Goal: Task Accomplishment & Management: Use online tool/utility

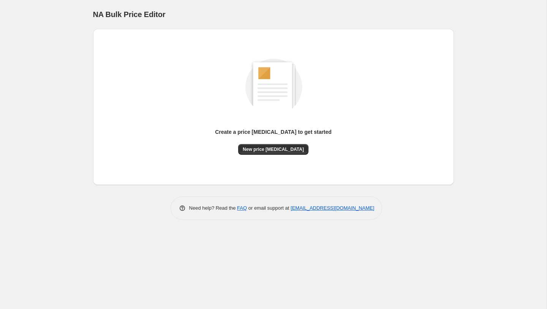
click at [272, 156] on div "Create a price [MEDICAL_DATA] to get started New price [MEDICAL_DATA]" at bounding box center [273, 107] width 348 height 144
click at [270, 153] on button "New price [MEDICAL_DATA]" at bounding box center [273, 149] width 70 height 11
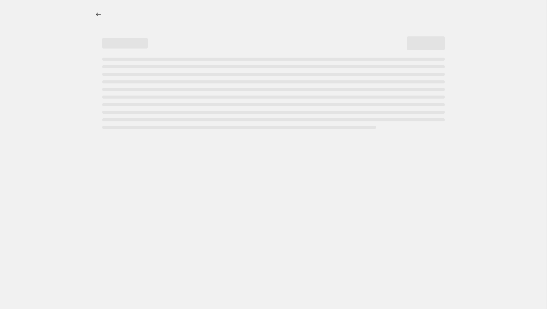
select select "percentage"
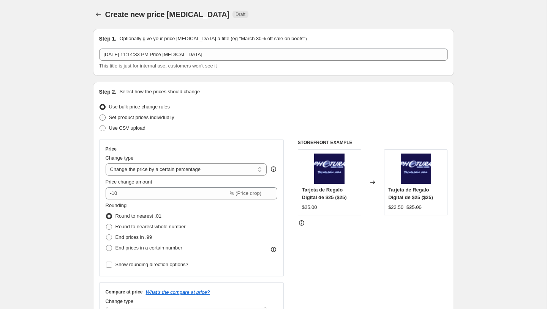
click at [128, 115] on span "Set product prices individually" at bounding box center [141, 118] width 65 height 6
click at [100, 115] on input "Set product prices individually" at bounding box center [99, 115] width 0 height 0
radio input "true"
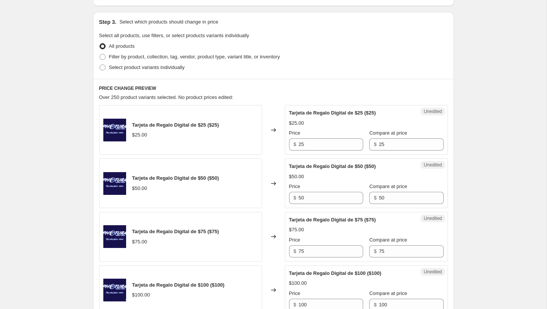
scroll to position [162, 0]
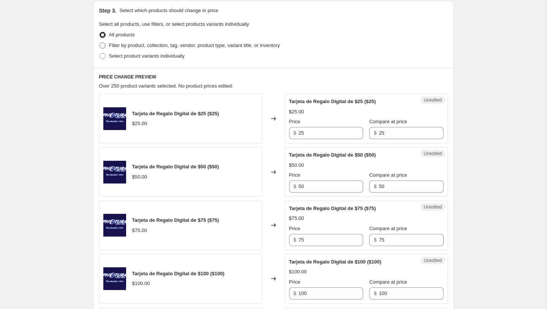
click at [142, 46] on span "Filter by product, collection, tag, vendor, product type, variant title, or inv…" at bounding box center [194, 46] width 171 height 6
click at [100, 43] on input "Filter by product, collection, tag, vendor, product type, variant title, or inv…" at bounding box center [99, 43] width 0 height 0
radio input "true"
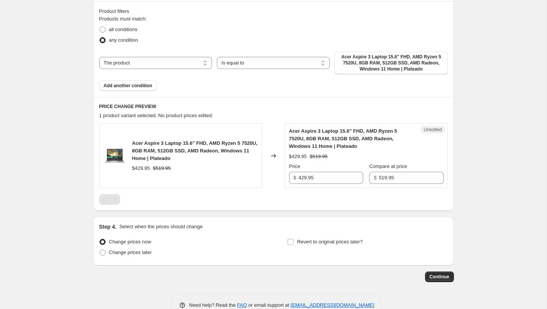
scroll to position [244, 0]
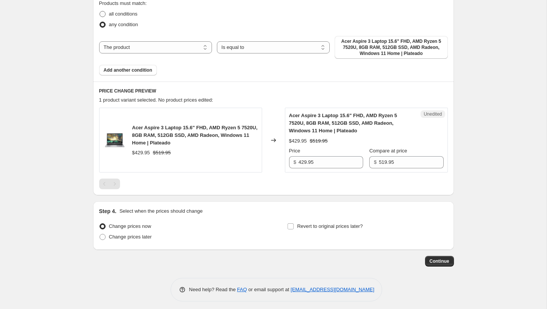
click at [119, 13] on span "all conditions" at bounding box center [123, 14] width 28 height 6
click at [100, 11] on input "all conditions" at bounding box center [99, 11] width 0 height 0
radio input "true"
click at [115, 76] on div "Product filters Products must match: all conditions any condition The product T…" at bounding box center [273, 34] width 361 height 96
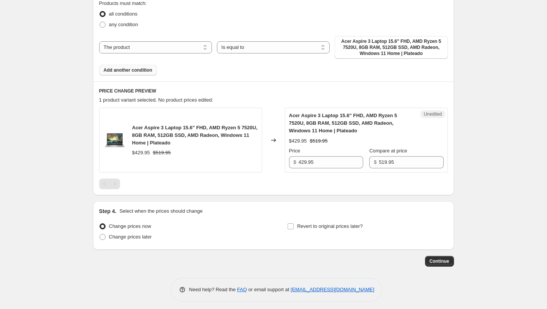
click at [114, 74] on button "Add another condition" at bounding box center [128, 70] width 58 height 11
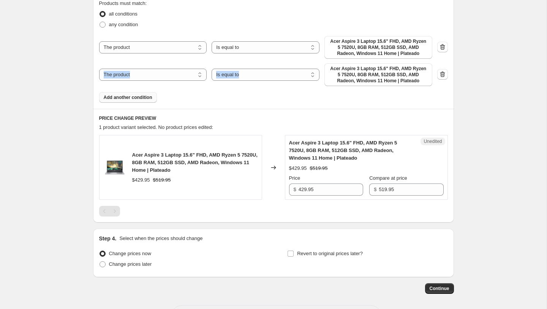
click at [132, 102] on button "Add another condition" at bounding box center [128, 97] width 58 height 11
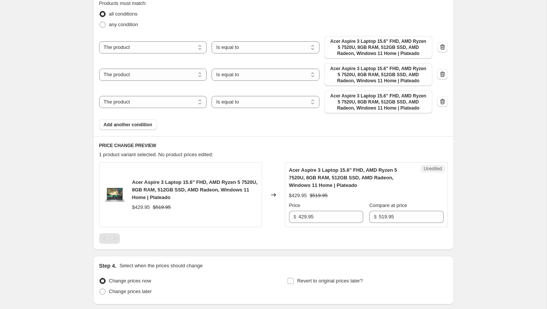
click at [153, 86] on div "The product The product's collection The product's tag The product's vendor The…" at bounding box center [273, 74] width 348 height 77
click at [173, 102] on select "The product The product's collection The product's tag The product's vendor The…" at bounding box center [153, 102] width 108 height 12
click at [260, 103] on select "Is equal to Is not equal to" at bounding box center [265, 102] width 108 height 12
click at [211, 96] on select "Is equal to Is not equal to" at bounding box center [265, 102] width 108 height 12
click at [191, 103] on select "The product The product's collection The product's tag The product's vendor The…" at bounding box center [153, 102] width 108 height 12
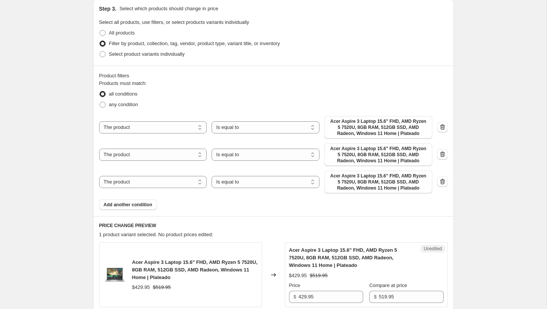
scroll to position [0, 0]
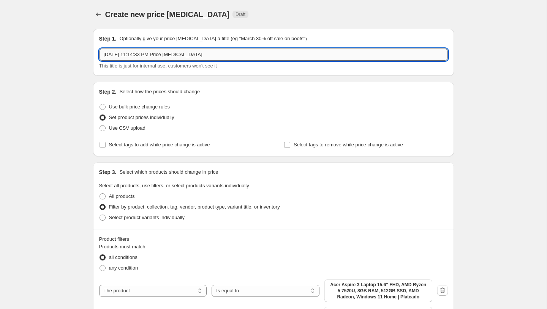
click at [153, 52] on input "[DATE] 11:14:33 PM Price [MEDICAL_DATA]" at bounding box center [273, 55] width 348 height 12
type input "Prueba con asterisco"
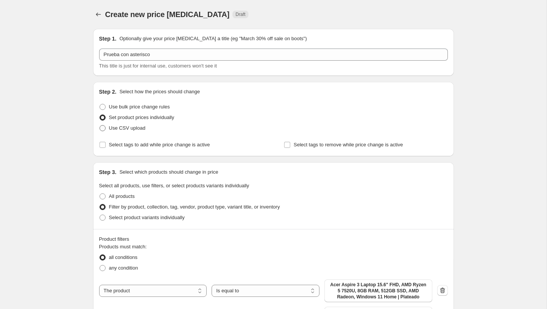
click at [131, 130] on span "Use CSV upload" at bounding box center [127, 128] width 36 height 6
click at [100, 126] on input "Use CSV upload" at bounding box center [99, 125] width 0 height 0
radio input "true"
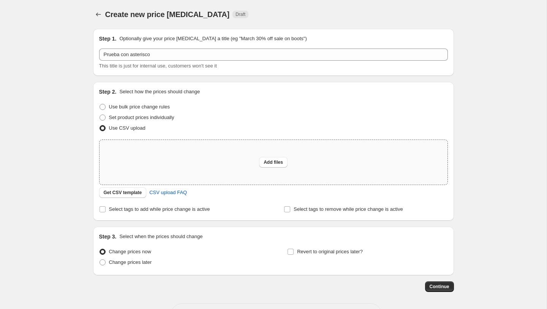
scroll to position [29, 0]
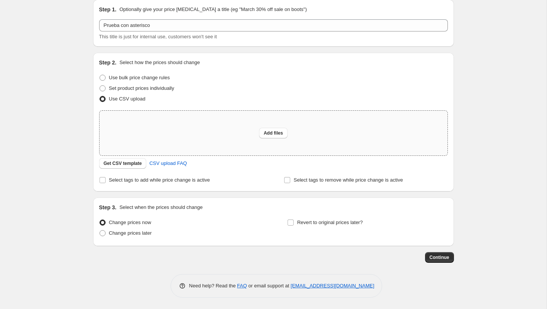
click at [268, 142] on div "Add files" at bounding box center [273, 133] width 348 height 45
type input "C:\fakepath\Prueba con asterisco.csv"
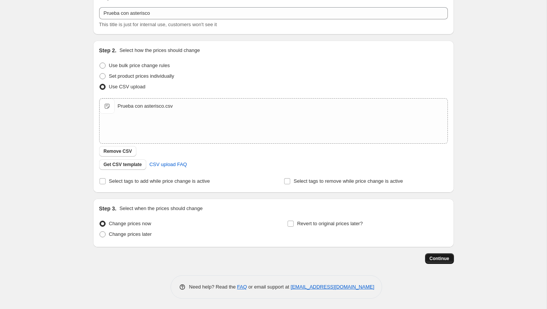
scroll to position [0, 0]
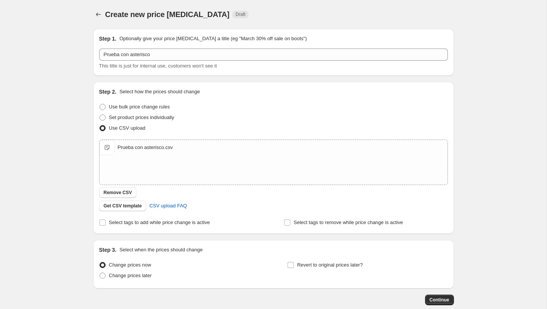
click at [195, 61] on div "Prueba con asterisco This title is just for internal use, customers won't see it" at bounding box center [273, 59] width 348 height 21
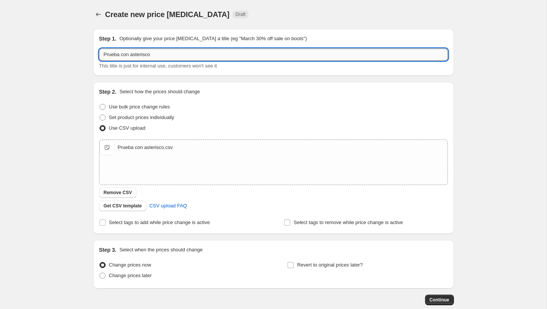
click at [190, 54] on input "Prueba con asterisco" at bounding box center [273, 55] width 348 height 12
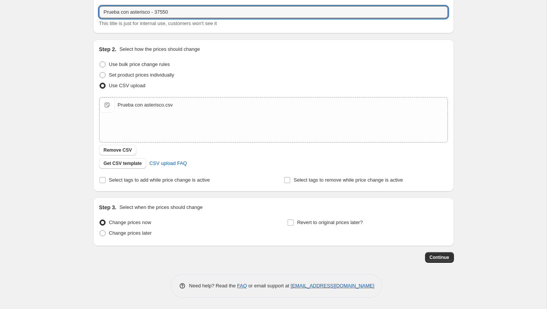
type input "Prueba con asterisco - 37550"
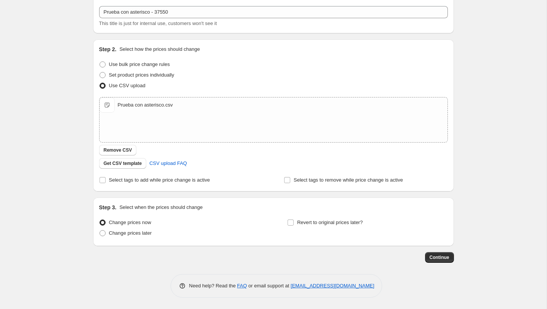
click at [438, 251] on div "Step 1. Optionally give your price [MEDICAL_DATA] a title (eg "March 30% off sa…" at bounding box center [270, 121] width 367 height 283
click at [438, 252] on button "Continue" at bounding box center [439, 257] width 29 height 11
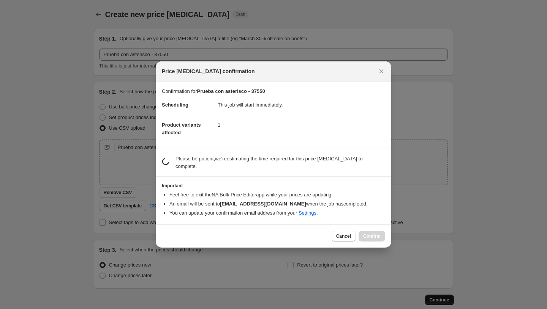
scroll to position [0, 0]
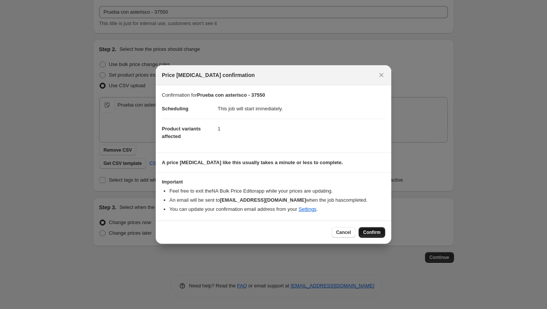
click at [372, 234] on span "Confirm" at bounding box center [371, 233] width 17 height 6
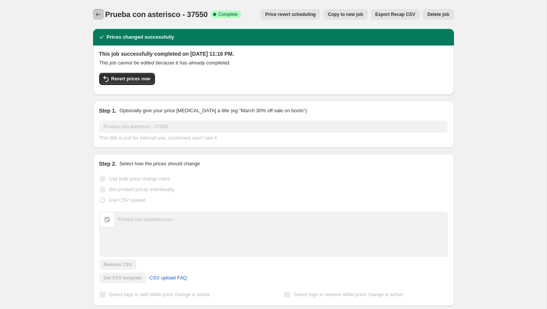
click at [98, 16] on icon "Price change jobs" at bounding box center [99, 15] width 8 height 8
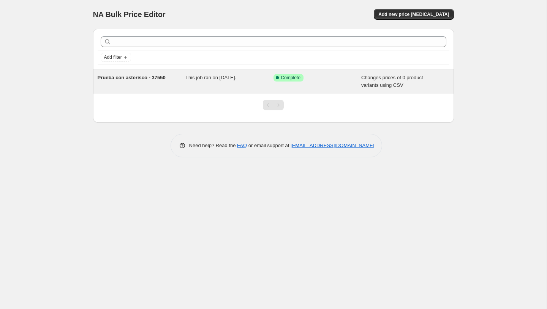
click at [159, 82] on div "Prueba con asterisco - 37550" at bounding box center [142, 81] width 88 height 15
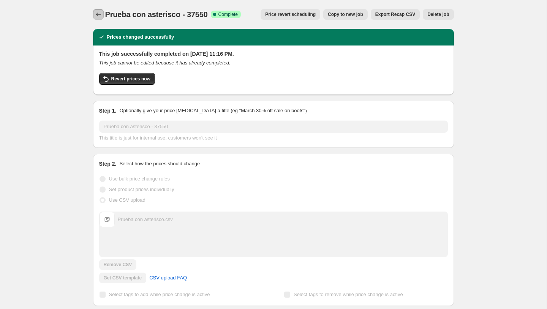
click at [99, 9] on button "Price change jobs" at bounding box center [98, 14] width 11 height 11
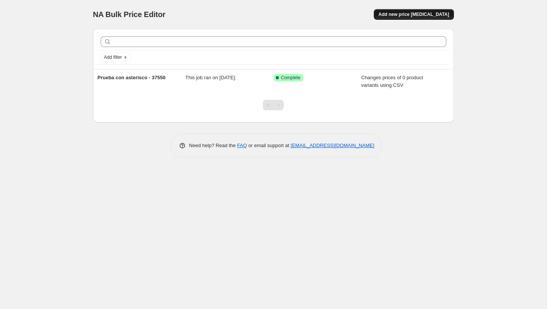
click at [416, 15] on span "Add new price [MEDICAL_DATA]" at bounding box center [413, 14] width 71 height 6
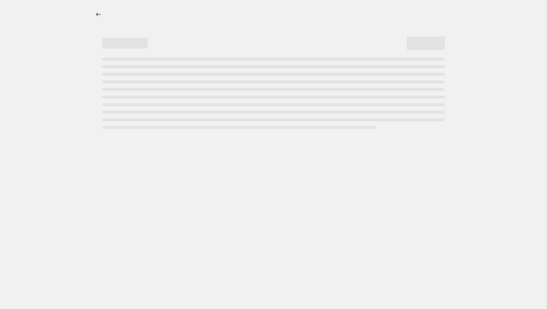
select select "percentage"
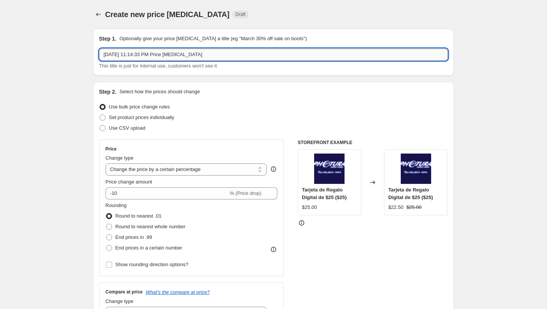
click at [185, 56] on input "[DATE] 11:14:33 PM Price [MEDICAL_DATA]" at bounding box center [273, 55] width 348 height 12
paste input "Prueba con asterisco - 37550"
type input "Prueba con asterisco - 37550"
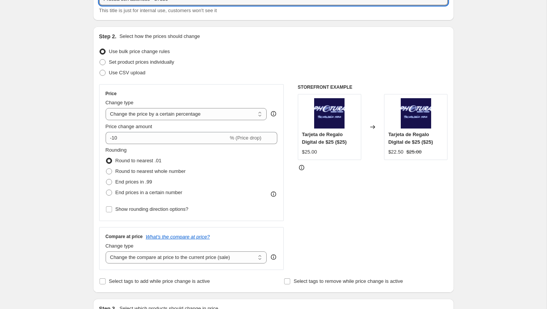
scroll to position [25, 0]
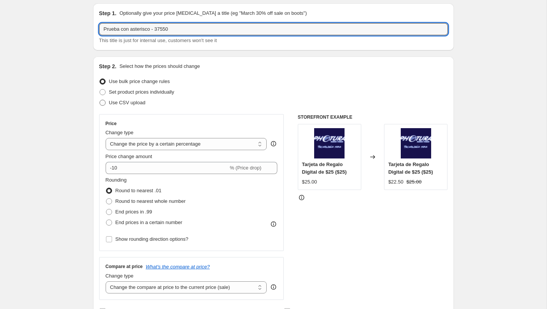
click at [130, 103] on span "Use CSV upload" at bounding box center [127, 103] width 36 height 6
click at [100, 100] on input "Use CSV upload" at bounding box center [99, 100] width 0 height 0
radio input "true"
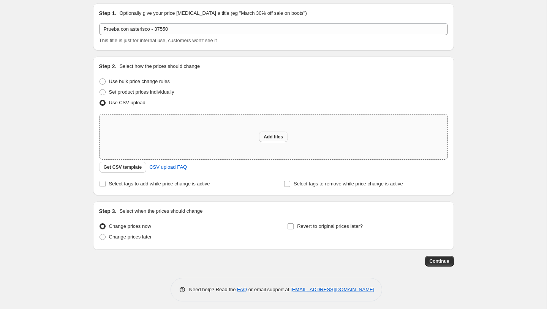
click at [270, 138] on span "Add files" at bounding box center [272, 137] width 19 height 6
type input "C:\fakepath\Prueba sin asterisco.csv"
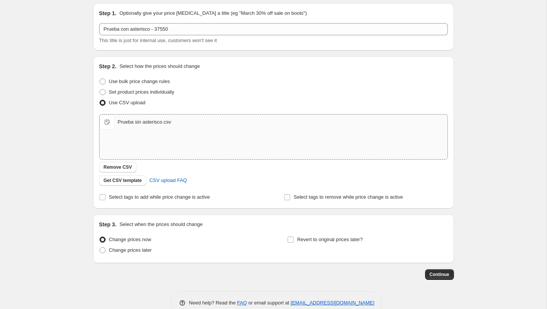
scroll to position [43, 0]
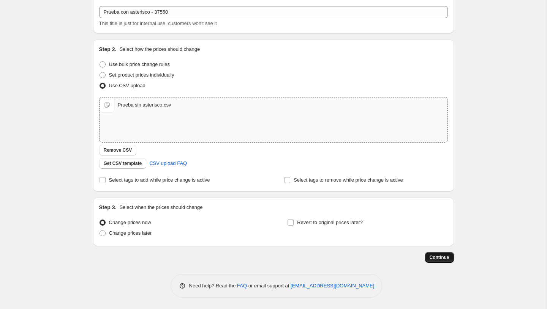
click at [444, 262] on button "Continue" at bounding box center [439, 257] width 29 height 11
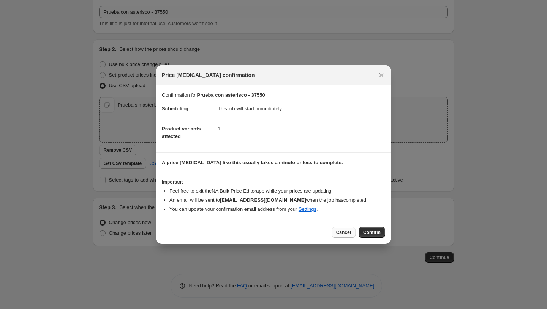
drag, startPoint x: 371, startPoint y: 230, endPoint x: 333, endPoint y: 232, distance: 38.4
click at [333, 232] on div "Cancel Confirm" at bounding box center [358, 232] width 54 height 11
click at [333, 232] on button "Cancel" at bounding box center [343, 232] width 24 height 11
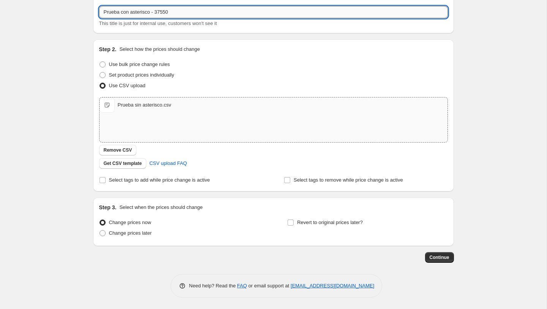
click at [133, 13] on input "Prueba con asterisco - 37550" at bounding box center [273, 12] width 348 height 12
click at [125, 12] on input "Prueba con asterisco - 37550" at bounding box center [273, 12] width 348 height 12
type input "Prueba sin asterisco - 37550"
click at [445, 260] on span "Continue" at bounding box center [439, 258] width 20 height 6
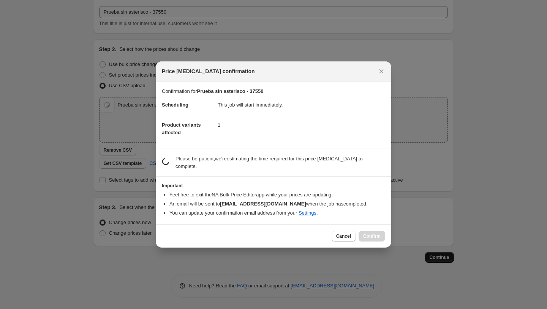
scroll to position [0, 0]
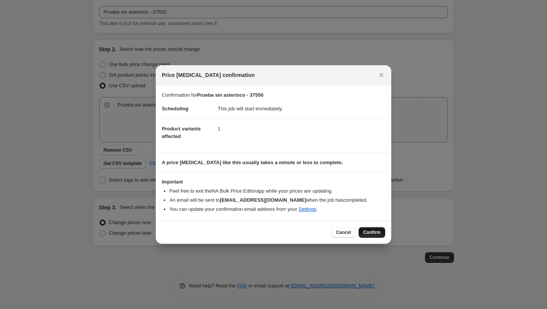
click at [371, 232] on span "Confirm" at bounding box center [371, 233] width 17 height 6
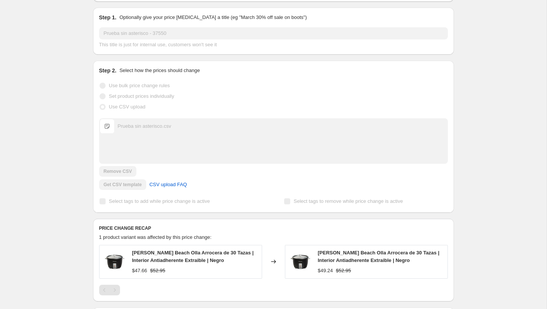
scroll to position [3, 0]
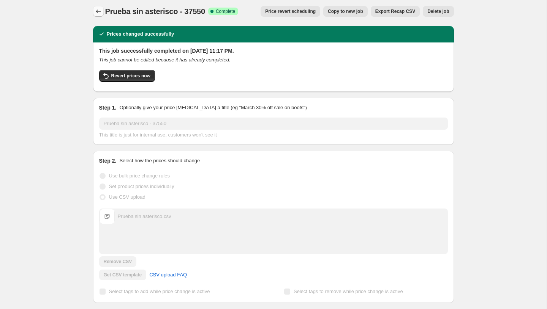
click at [101, 11] on icon "Price change jobs" at bounding box center [99, 12] width 8 height 8
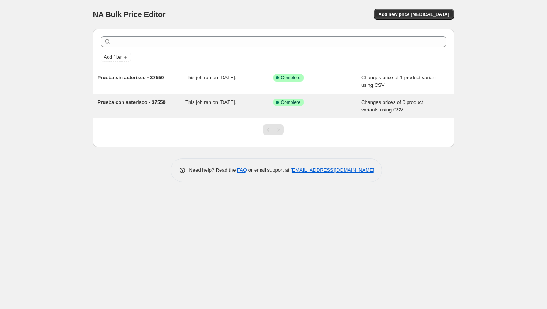
click at [153, 100] on span "Prueba con asterisco - 37550" at bounding box center [132, 102] width 68 height 6
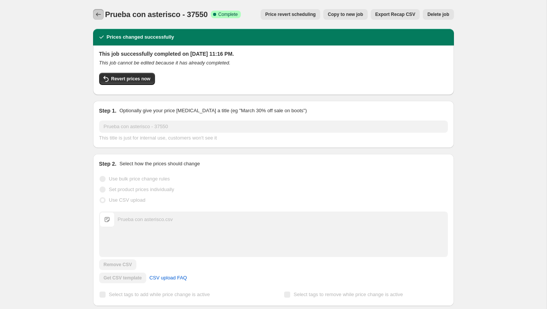
click at [99, 16] on icon "Price change jobs" at bounding box center [99, 15] width 8 height 8
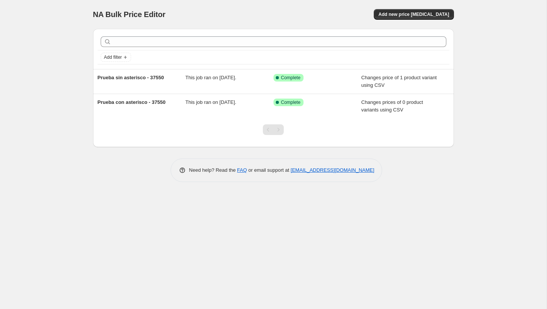
click at [386, 18] on div "Add new price [MEDICAL_DATA]" at bounding box center [363, 14] width 181 height 11
click at [389, 16] on button "Add new price [MEDICAL_DATA]" at bounding box center [414, 14] width 80 height 11
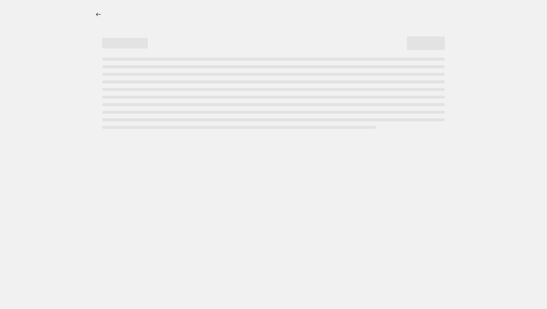
select select "percentage"
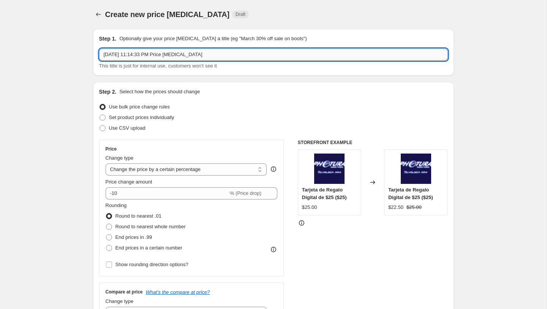
click at [139, 55] on input "[DATE] 11:14:33 PM Price [MEDICAL_DATA]" at bounding box center [273, 55] width 348 height 12
paste input "PromoTag Total (10 Jobs) - TERMINA el 6 de Octubre Archivo 1"
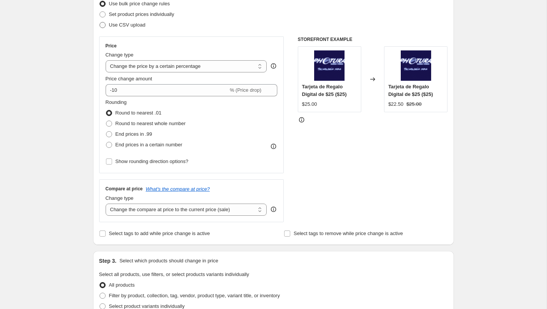
type input "PromoTag Total (10 Jobs) - TERMINA el 6 de Octubre Archivo 1"
click at [121, 28] on span "Use CSV upload" at bounding box center [127, 25] width 36 height 8
click at [100, 22] on input "Use CSV upload" at bounding box center [99, 22] width 0 height 0
radio input "true"
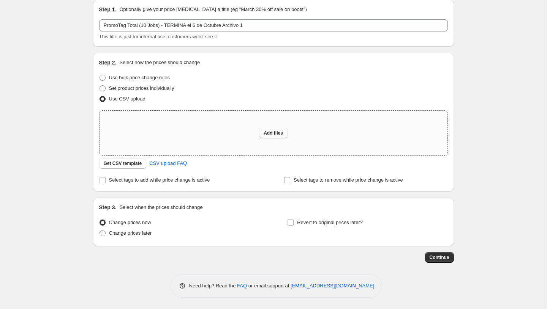
click at [268, 134] on span "Add files" at bounding box center [272, 133] width 19 height 6
type input "C:\fakepath\PromoTag Total (10 Jobs) - TERMINA el 6 de Octubre Archivo 1.csv"
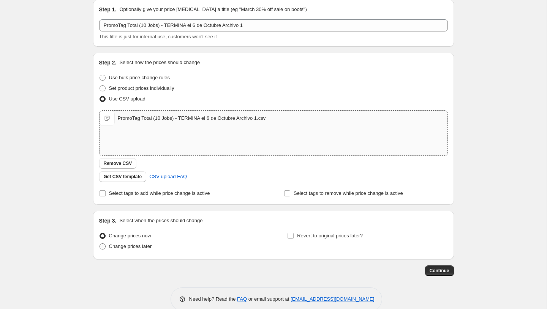
click at [132, 249] on span "Change prices later" at bounding box center [130, 247] width 43 height 8
click at [100, 244] on input "Change prices later" at bounding box center [99, 244] width 0 height 0
radio input "true"
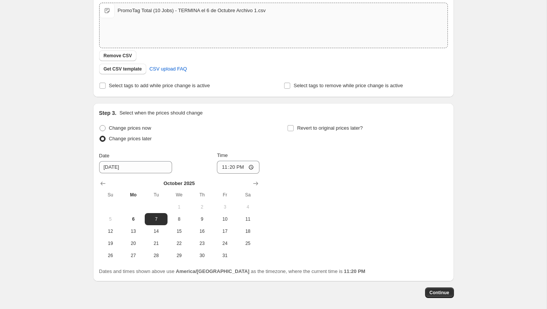
scroll to position [172, 0]
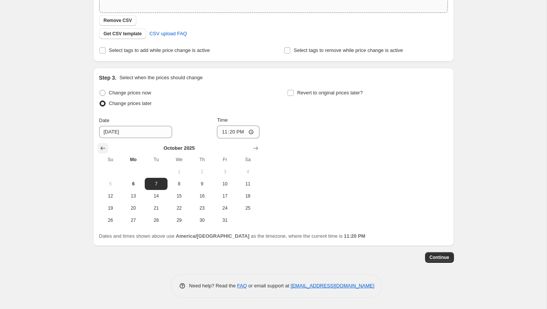
click at [101, 147] on icon "Show previous month, September 2025" at bounding box center [102, 149] width 5 height 4
click at [257, 151] on icon "Show next month, October 2025" at bounding box center [256, 149] width 8 height 8
click at [139, 181] on span "6" at bounding box center [133, 184] width 17 height 6
type input "[DATE]"
click at [233, 134] on input "23:20" at bounding box center [238, 132] width 43 height 13
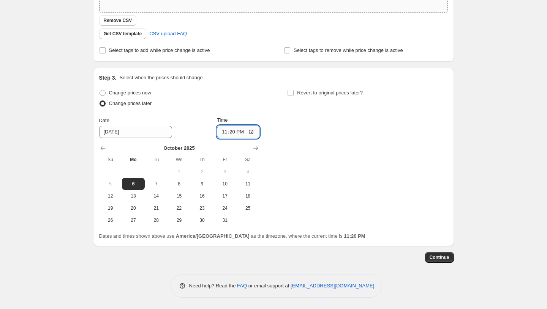
click at [233, 134] on input "23:20" at bounding box center [238, 132] width 43 height 13
click at [228, 134] on input "23:50" at bounding box center [238, 132] width 43 height 13
type input "23:48"
click at [442, 262] on button "Continue" at bounding box center [439, 257] width 29 height 11
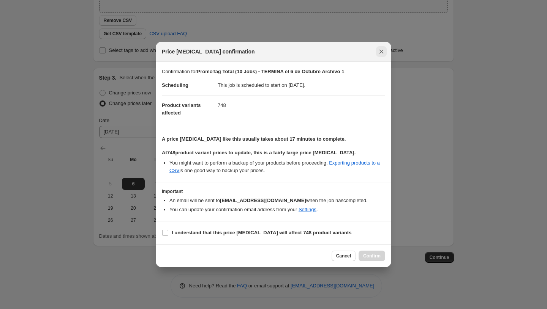
click at [381, 47] on button "Close" at bounding box center [381, 51] width 11 height 11
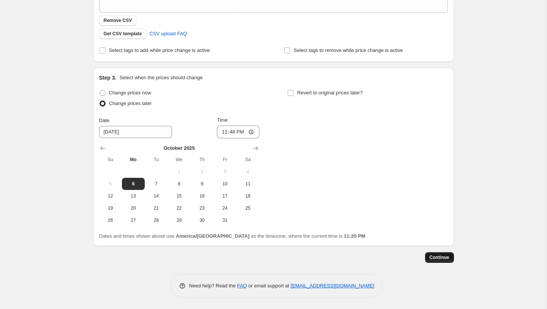
click at [433, 259] on span "Continue" at bounding box center [439, 258] width 20 height 6
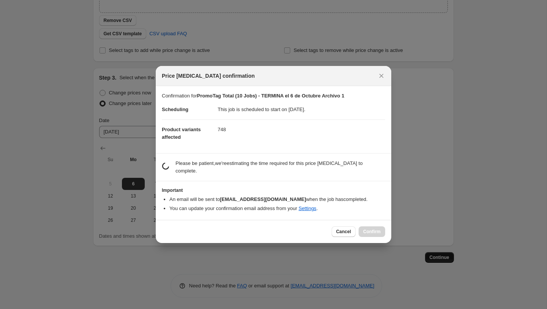
scroll to position [0, 0]
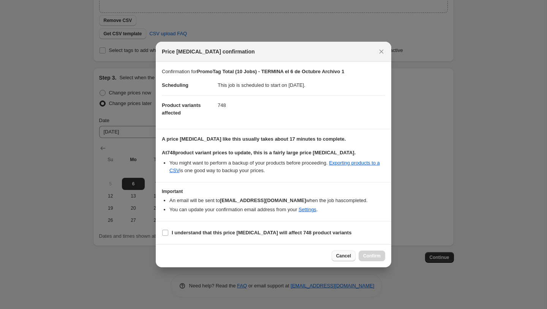
click at [339, 257] on span "Cancel" at bounding box center [343, 256] width 15 height 6
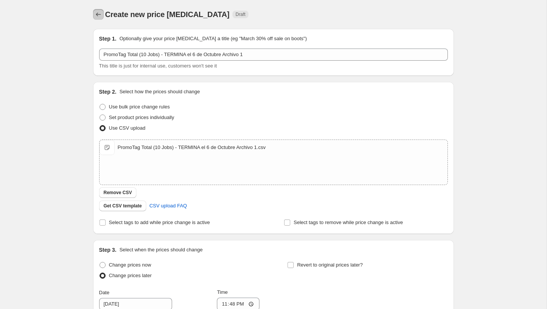
click at [95, 13] on icon "Price change jobs" at bounding box center [99, 15] width 8 height 8
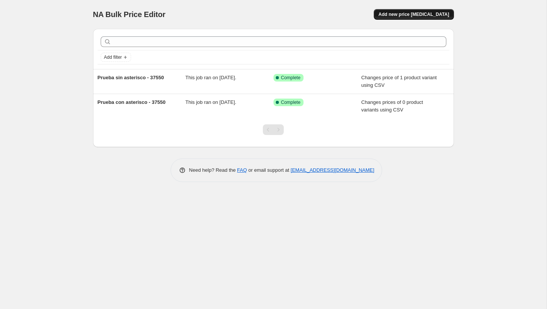
click at [403, 13] on span "Add new price [MEDICAL_DATA]" at bounding box center [413, 14] width 71 height 6
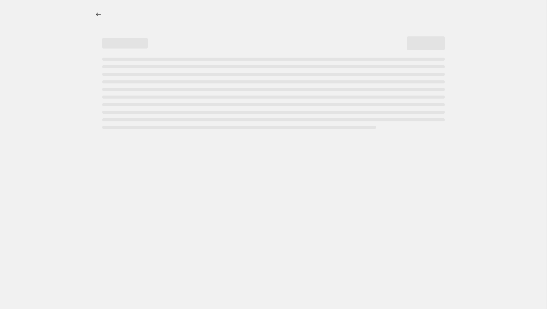
select select "percentage"
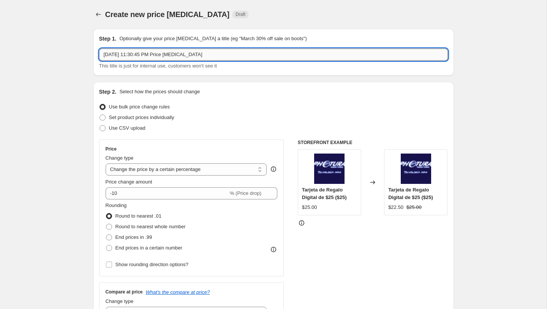
click at [135, 56] on input "Oct 6, 2025, 11:30:45 PM Price change job" at bounding box center [273, 55] width 348 height 12
click at [143, 54] on input "Oct 6, 2025, 11:30:45 PM Price change job" at bounding box center [273, 55] width 348 height 12
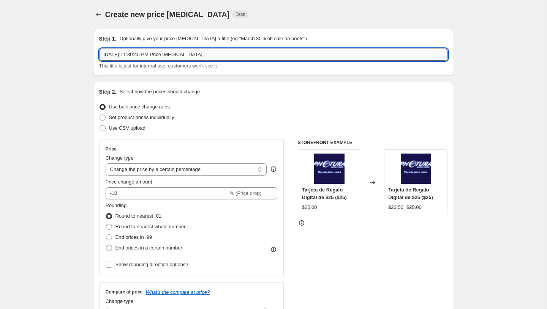
paste input "PromoTag Total (4 Jobs) - EMPIEZA el 7 de Octubre"
type input "PromoTag Total (4 Jobs) - EMPIEZA el 7 de Octubre"
click at [128, 126] on span "Use CSV upload" at bounding box center [127, 128] width 36 height 6
click at [100, 126] on input "Use CSV upload" at bounding box center [99, 125] width 0 height 0
radio input "true"
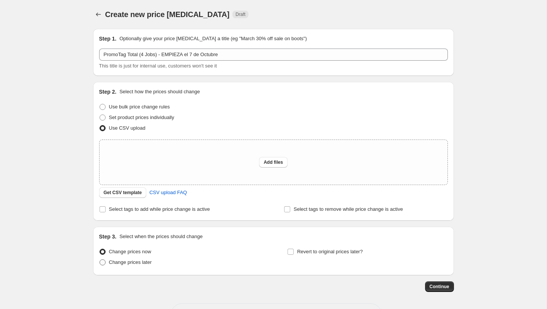
click at [134, 264] on span "Change prices later" at bounding box center [130, 263] width 43 height 6
click at [100, 260] on input "Change prices later" at bounding box center [99, 260] width 0 height 0
radio input "true"
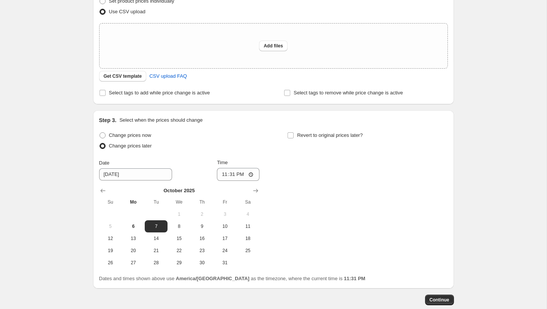
scroll to position [131, 0]
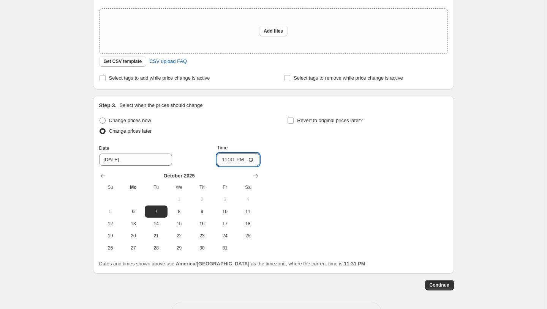
click at [220, 162] on input "23:31" at bounding box center [238, 159] width 43 height 13
type input "00:00"
click at [292, 167] on div "Change prices now Change prices later Date 10/7/2025 Time 00:00 October 2025 Su…" at bounding box center [273, 184] width 348 height 139
click at [278, 32] on span "Add files" at bounding box center [272, 31] width 19 height 6
type input "C:\fakepath\PromoTag Total (10 Jobs) - TERMINA el 6 de Octubre Archivo 3.csv"
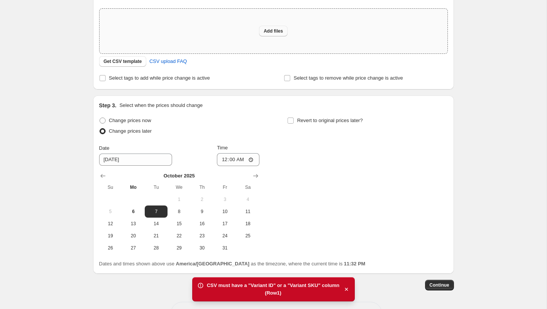
click at [267, 35] on button "Add files" at bounding box center [273, 31] width 28 height 11
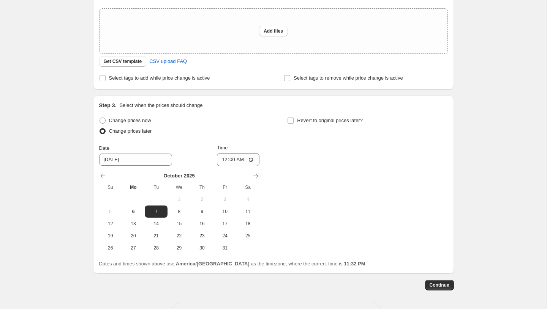
type input "C:\fakepath\PromoTag Total (4 Jobs) - EMPIEZA el 7 de Octubre.csv"
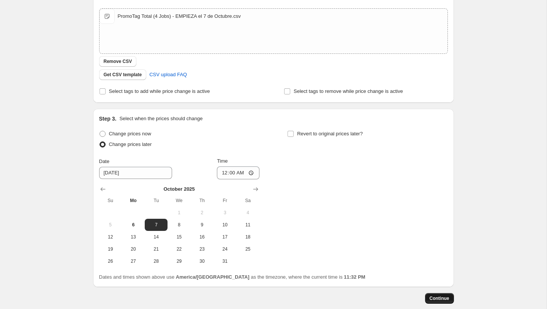
click at [441, 296] on span "Continue" at bounding box center [439, 299] width 20 height 6
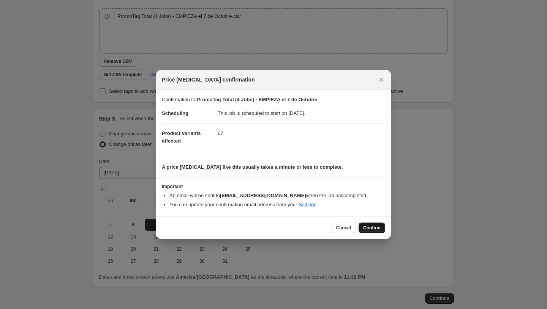
click at [370, 229] on span "Confirm" at bounding box center [371, 228] width 17 height 6
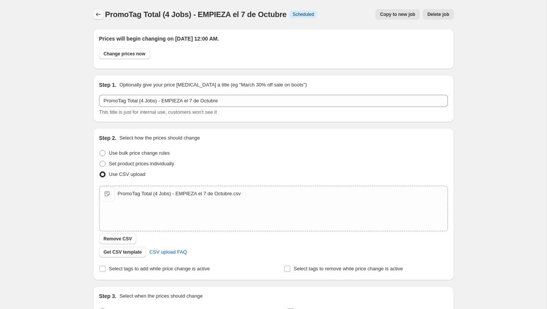
click at [101, 14] on icon "Price change jobs" at bounding box center [99, 15] width 8 height 8
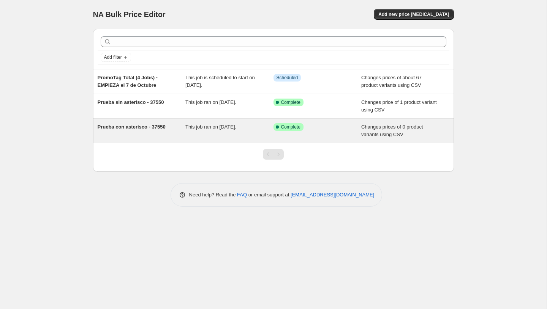
click at [200, 130] on div "This job ran on [DATE]." at bounding box center [229, 130] width 88 height 15
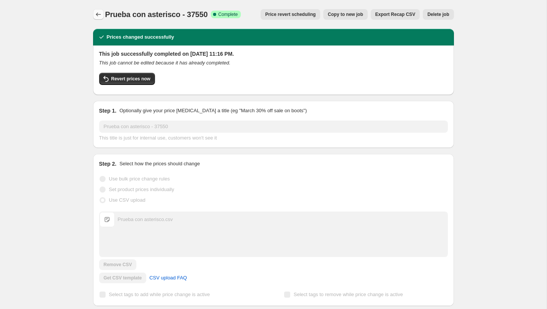
click at [98, 13] on icon "Price change jobs" at bounding box center [99, 15] width 8 height 8
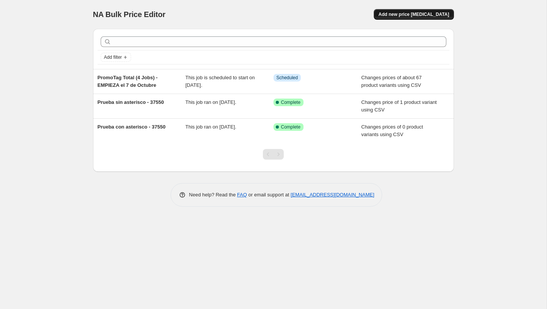
click at [423, 16] on span "Add new price [MEDICAL_DATA]" at bounding box center [413, 14] width 71 height 6
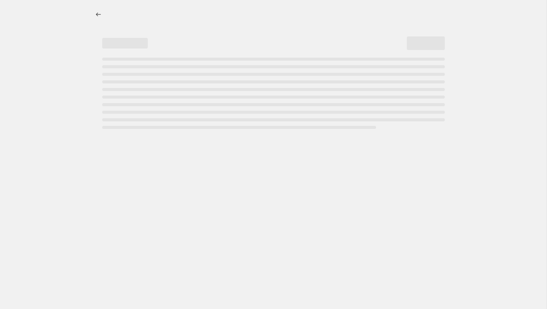
select select "percentage"
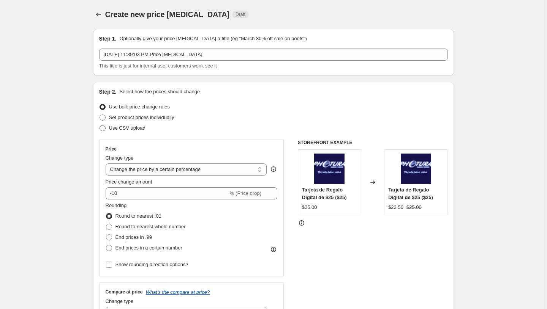
click at [123, 126] on span "Use CSV upload" at bounding box center [127, 128] width 36 height 6
click at [100, 126] on input "Use CSV upload" at bounding box center [99, 125] width 0 height 0
radio input "true"
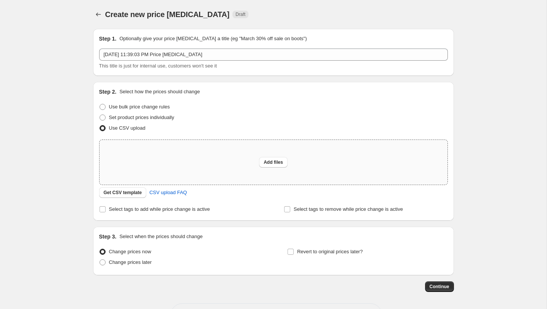
click at [280, 170] on div "Add files" at bounding box center [273, 162] width 348 height 45
type input "C:\fakepath\PromoTag Total (10 Jobs) - TERMINA el 6 de Octubre Archivo 2 copy.c…"
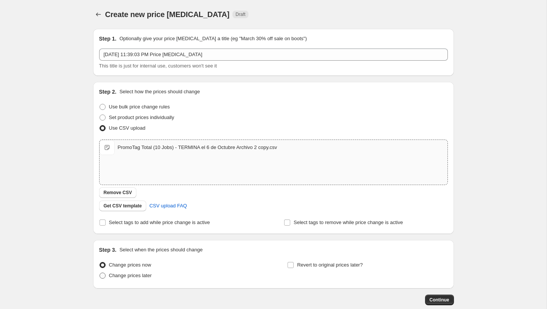
click at [122, 279] on span "Change prices later" at bounding box center [130, 276] width 43 height 8
click at [100, 273] on input "Change prices later" at bounding box center [99, 273] width 0 height 0
radio input "true"
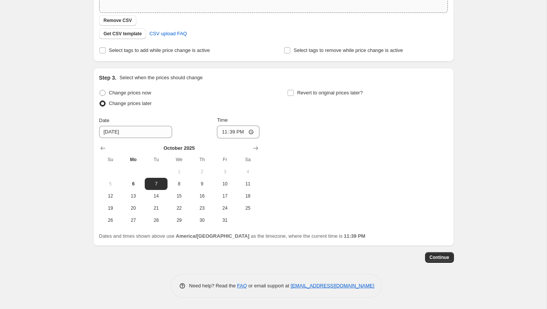
scroll to position [172, 0]
click at [194, 189] on button "9" at bounding box center [202, 184] width 23 height 12
type input "10/9/2025"
click at [451, 262] on button "Continue" at bounding box center [439, 258] width 29 height 11
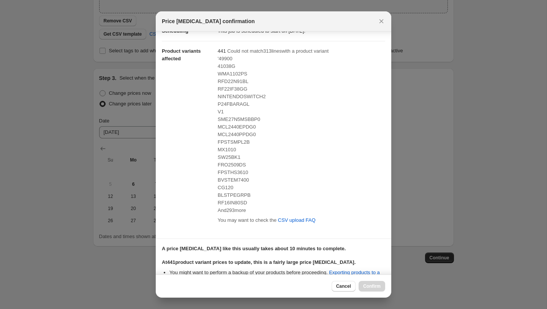
scroll to position [0, 0]
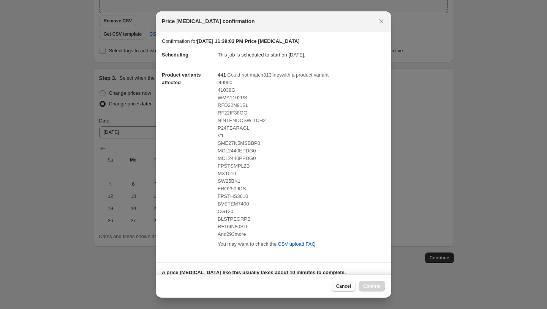
click at [340, 285] on span "Cancel" at bounding box center [343, 287] width 15 height 6
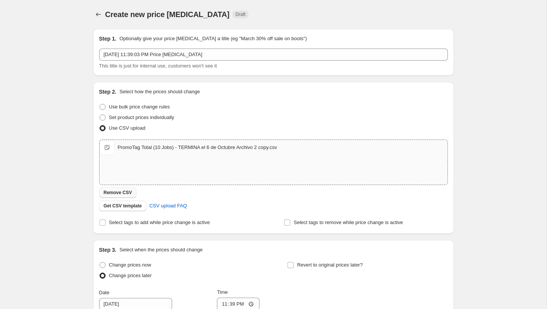
click at [118, 196] on span "Remove CSV" at bounding box center [118, 193] width 28 height 6
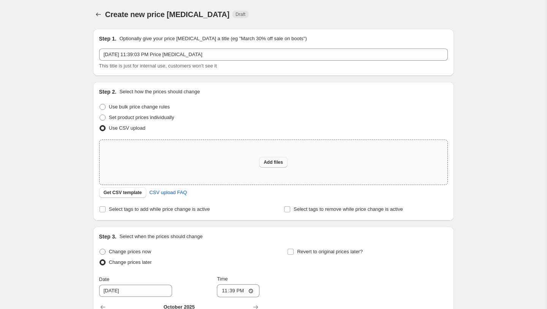
click at [269, 162] on span "Add files" at bounding box center [272, 162] width 19 height 6
type input "C:\fakepath\PromoTag Total (10 Jobs) - TERMINA el 6 de Octubre Archivo 5.csv"
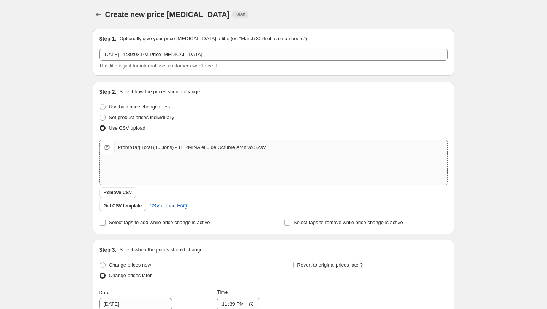
scroll to position [172, 0]
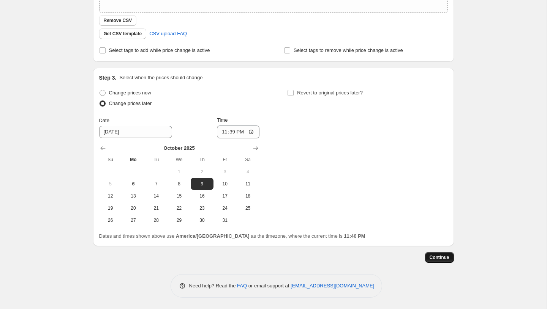
click at [437, 257] on span "Continue" at bounding box center [439, 258] width 20 height 6
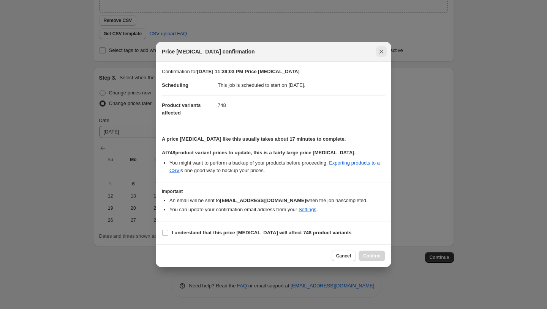
click at [380, 52] on icon "Close" at bounding box center [381, 52] width 8 height 8
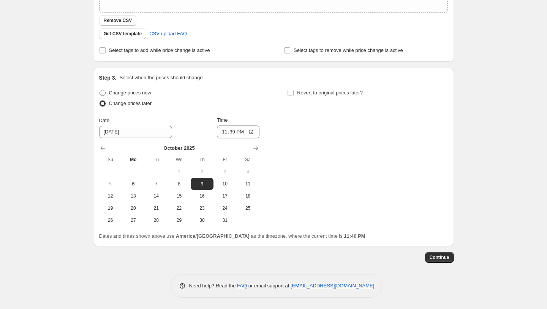
scroll to position [0, 0]
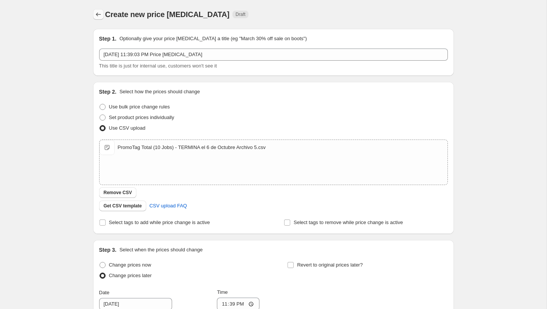
click at [98, 12] on icon "Price change jobs" at bounding box center [99, 15] width 8 height 8
